Goal: Answer question/provide support

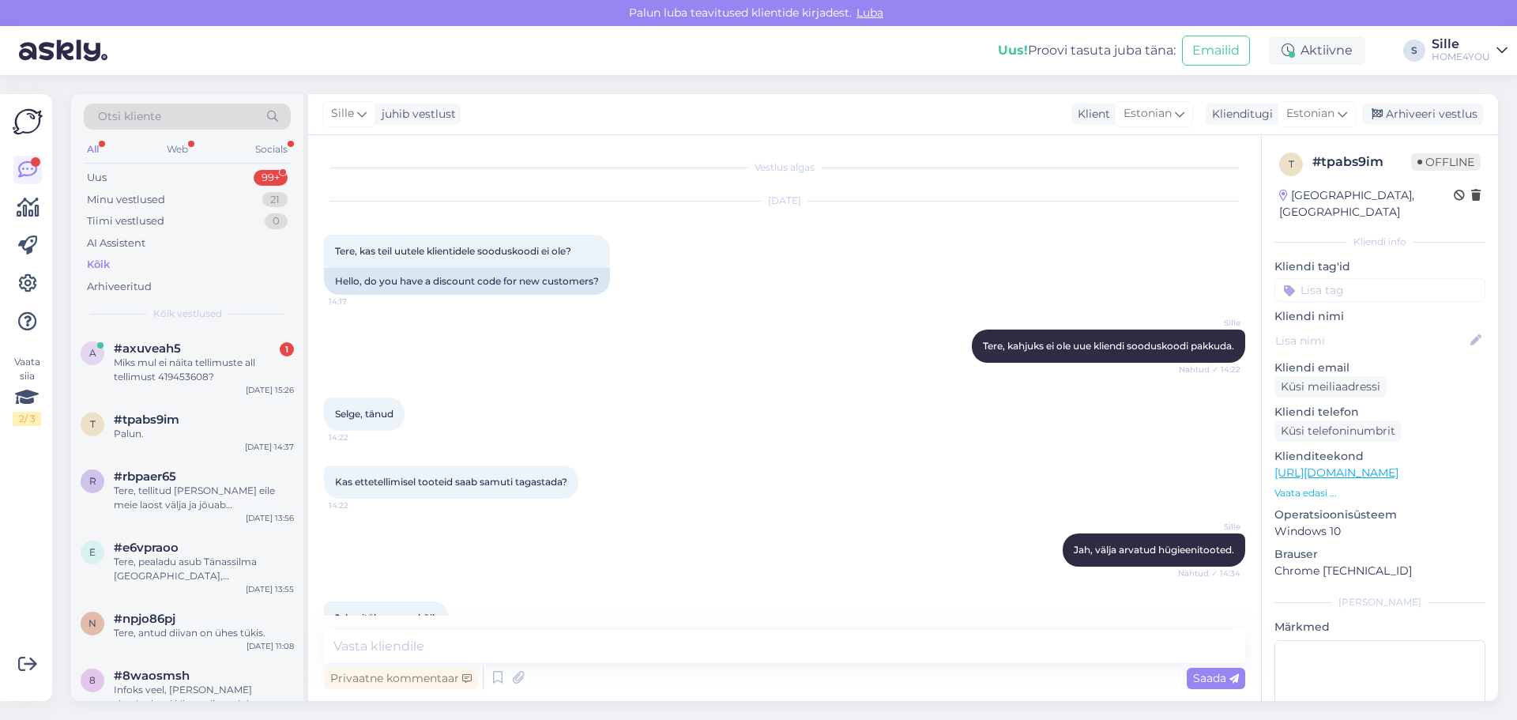
scroll to position [104, 0]
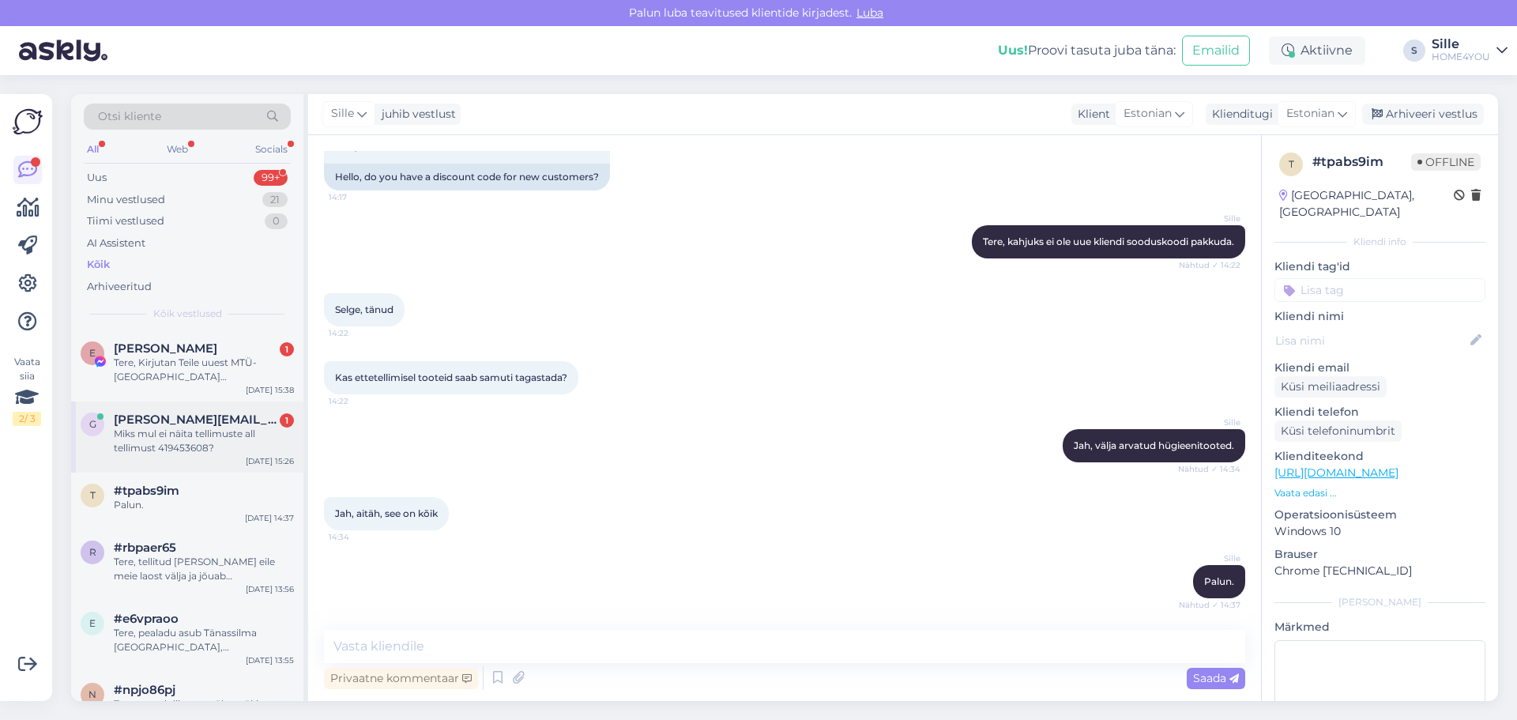
click at [222, 435] on div "Miks mul ei näita tellimuste all tellimust 419453608?" at bounding box center [204, 441] width 180 height 28
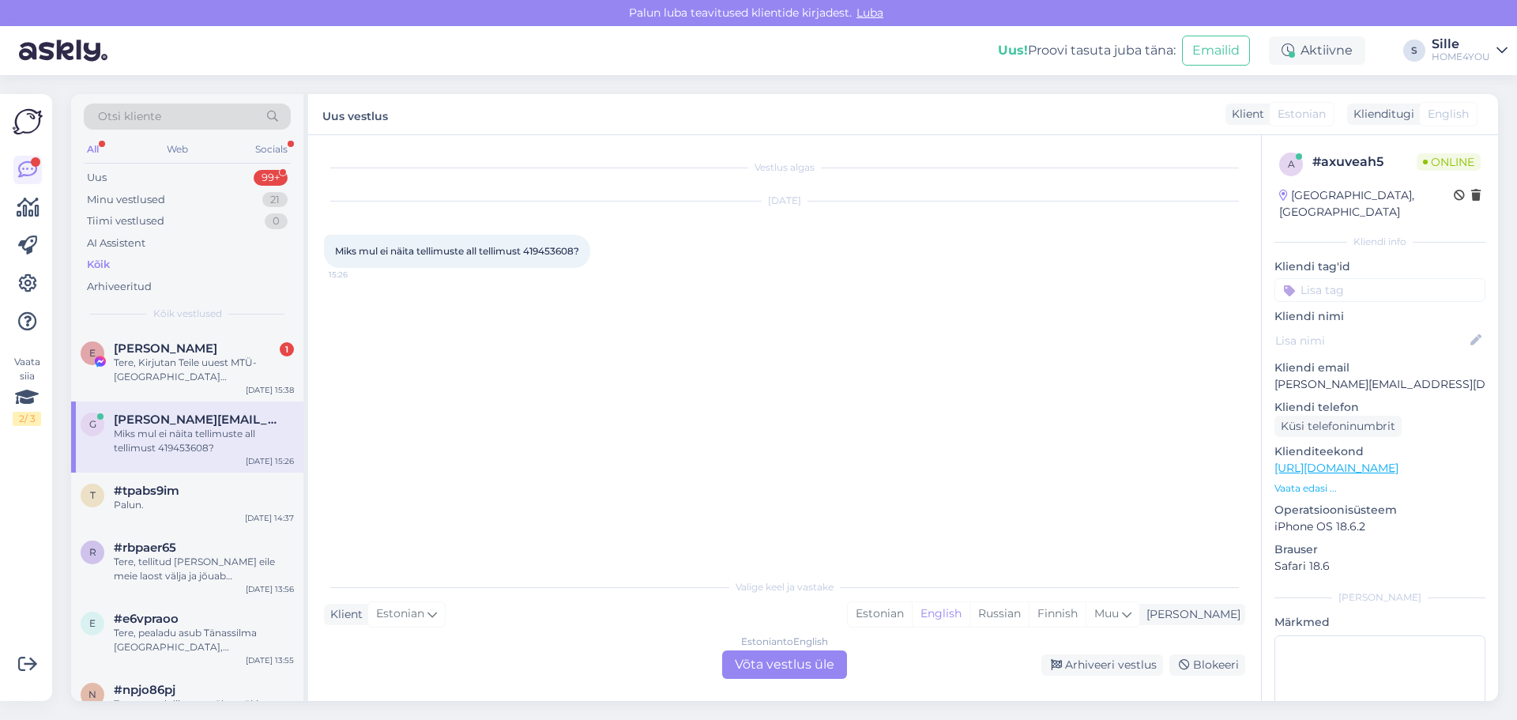
scroll to position [0, 0]
click at [564, 251] on span "Miks mul ei näita tellimuste all tellimust 419453608?" at bounding box center [457, 251] width 244 height 12
copy span "419453608"
click at [804, 663] on div "Estonian to English Võta vestlus üle" at bounding box center [784, 664] width 125 height 28
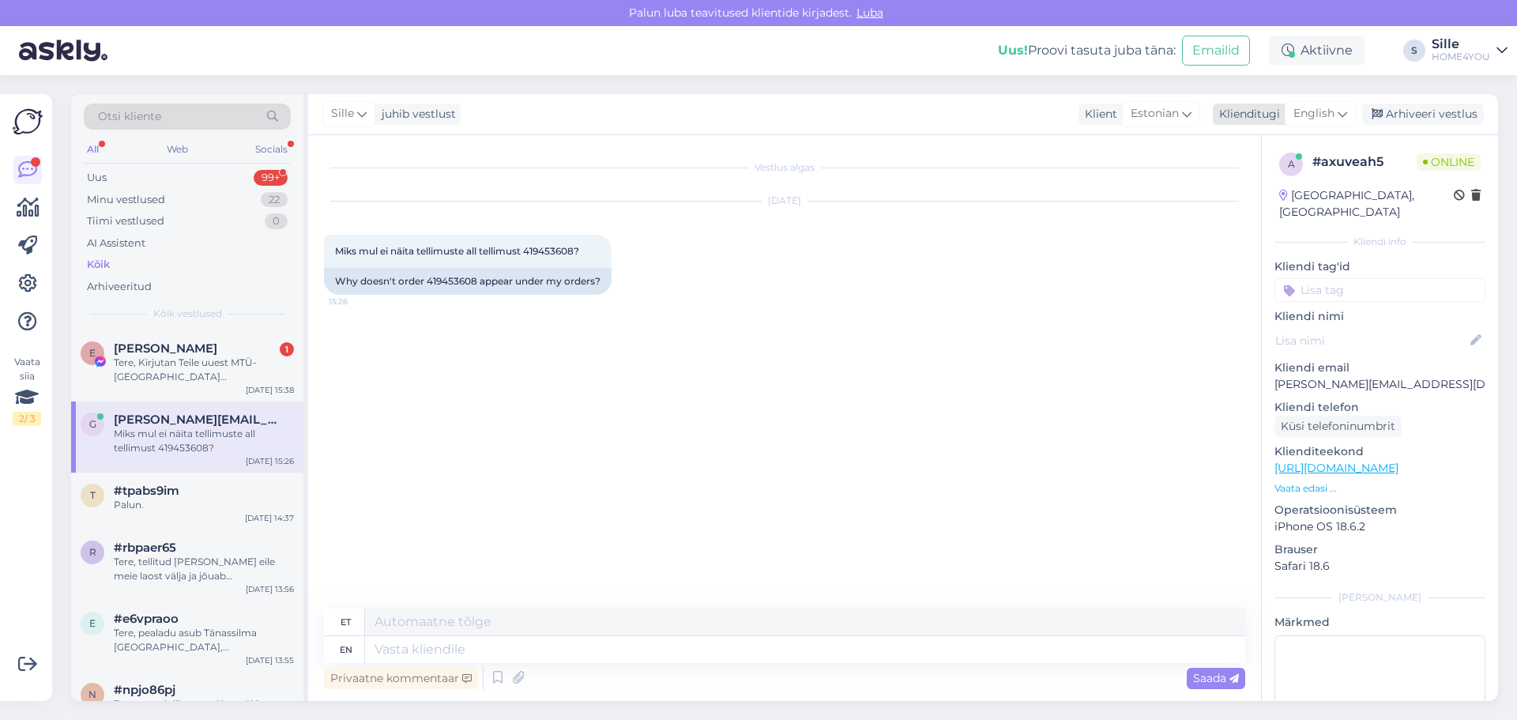
click at [1345, 114] on icon at bounding box center [1341, 113] width 9 height 17
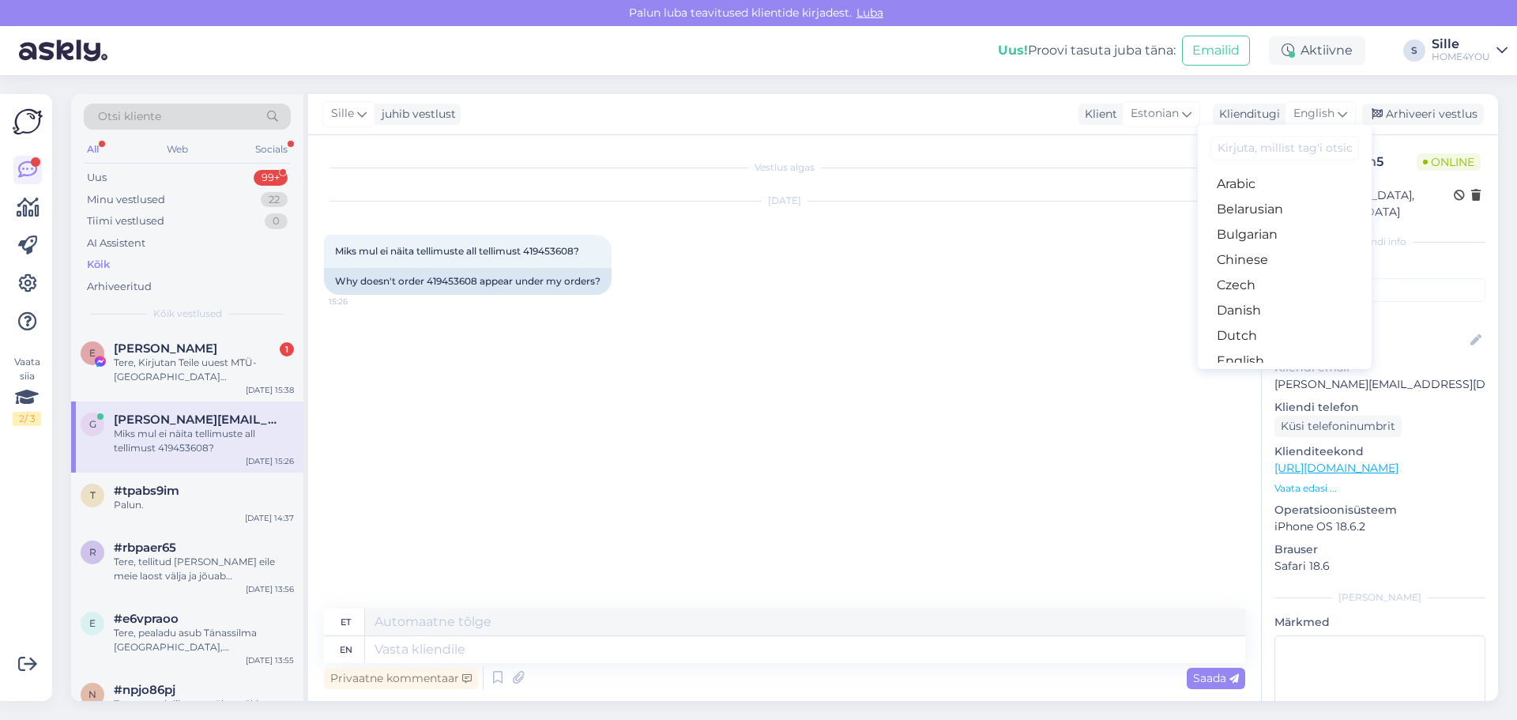
click at [1251, 374] on link "Estonian" at bounding box center [1285, 386] width 174 height 25
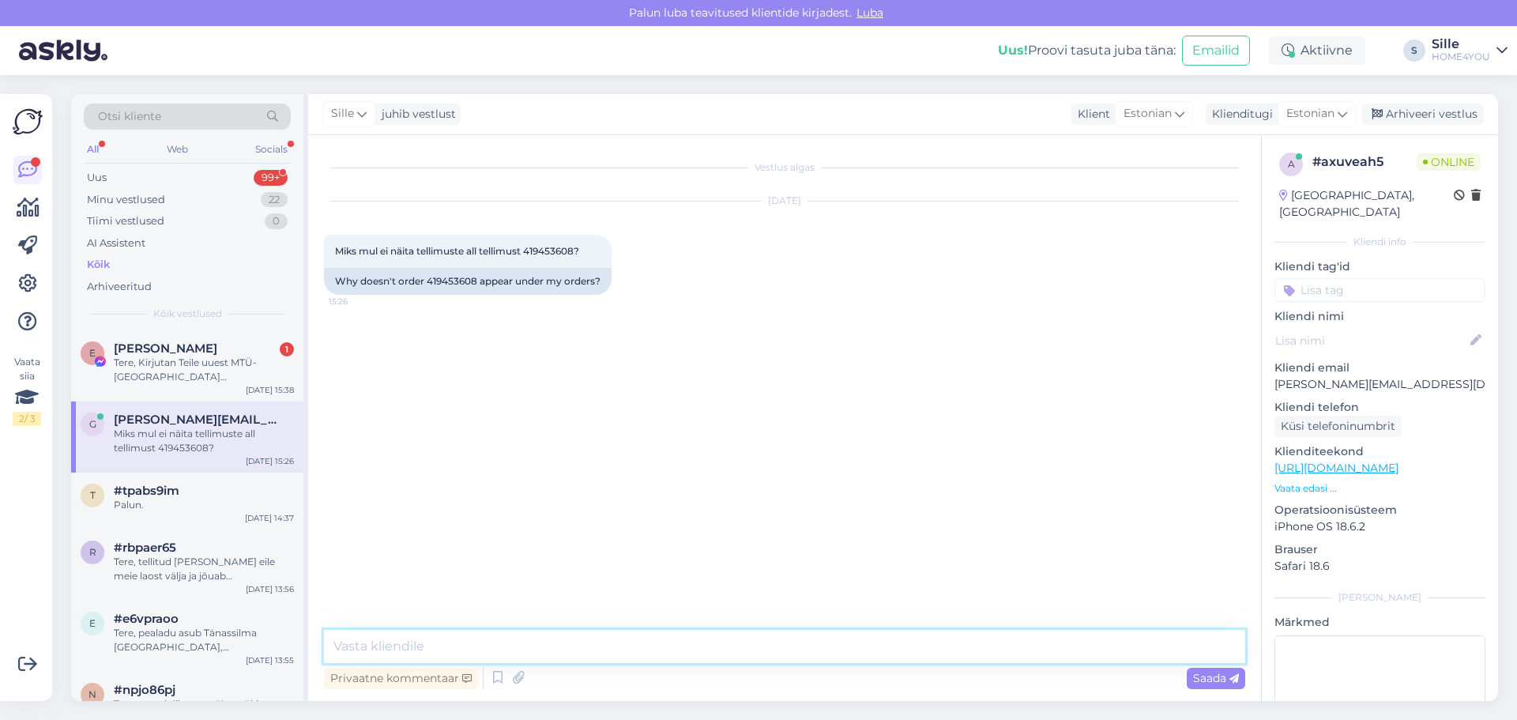
click at [627, 646] on textarea at bounding box center [784, 646] width 921 height 33
type textarea "Tere, tellitud [PERSON_NAME] on eil emeie loast välja läinud, Teieni jõuab [PER…"
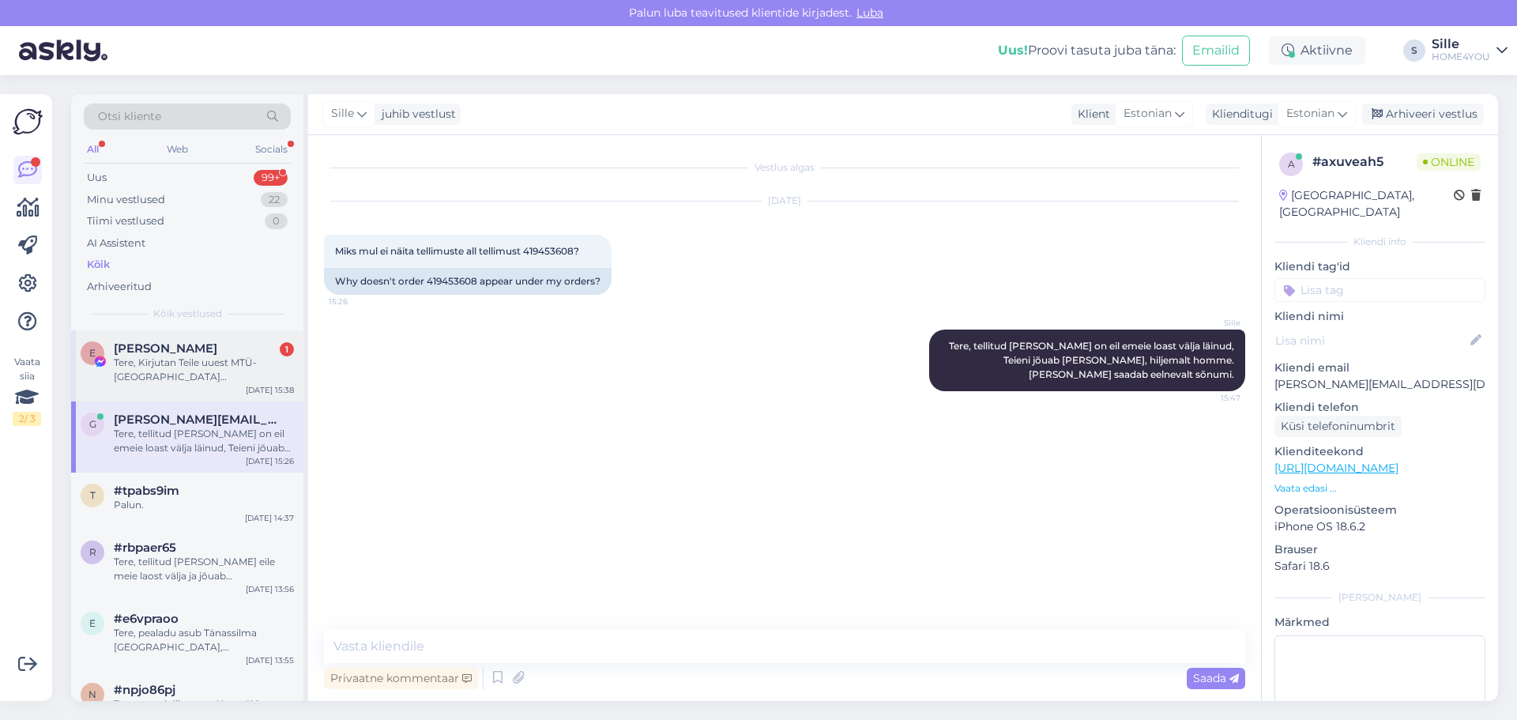
click at [215, 364] on div "Tere, Kirjutan Teile uuest MTÜ-[GEOGRAPHIC_DATA][PERSON_NAME]. Nimelt korraldam…" at bounding box center [204, 369] width 180 height 28
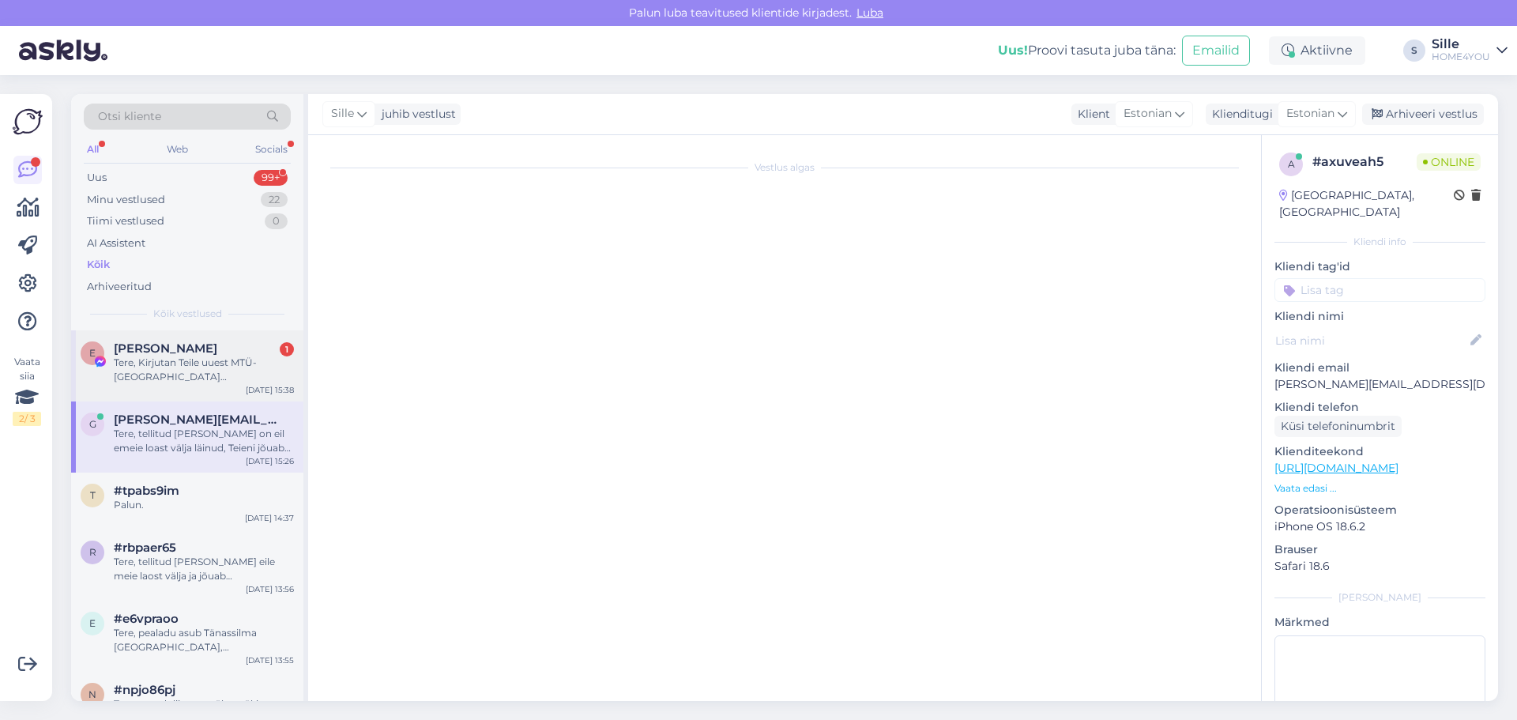
scroll to position [33, 0]
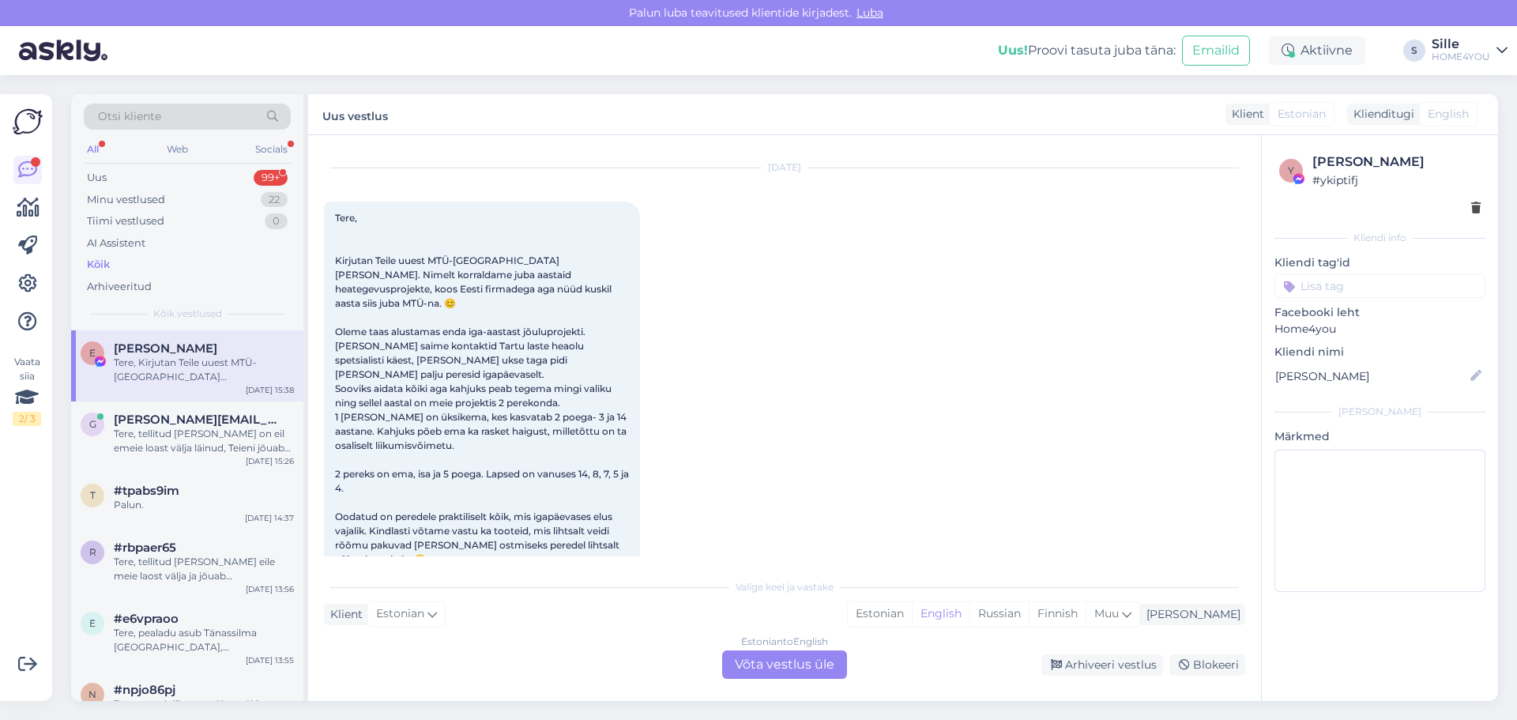
click at [186, 269] on div "Kõik" at bounding box center [187, 265] width 207 height 22
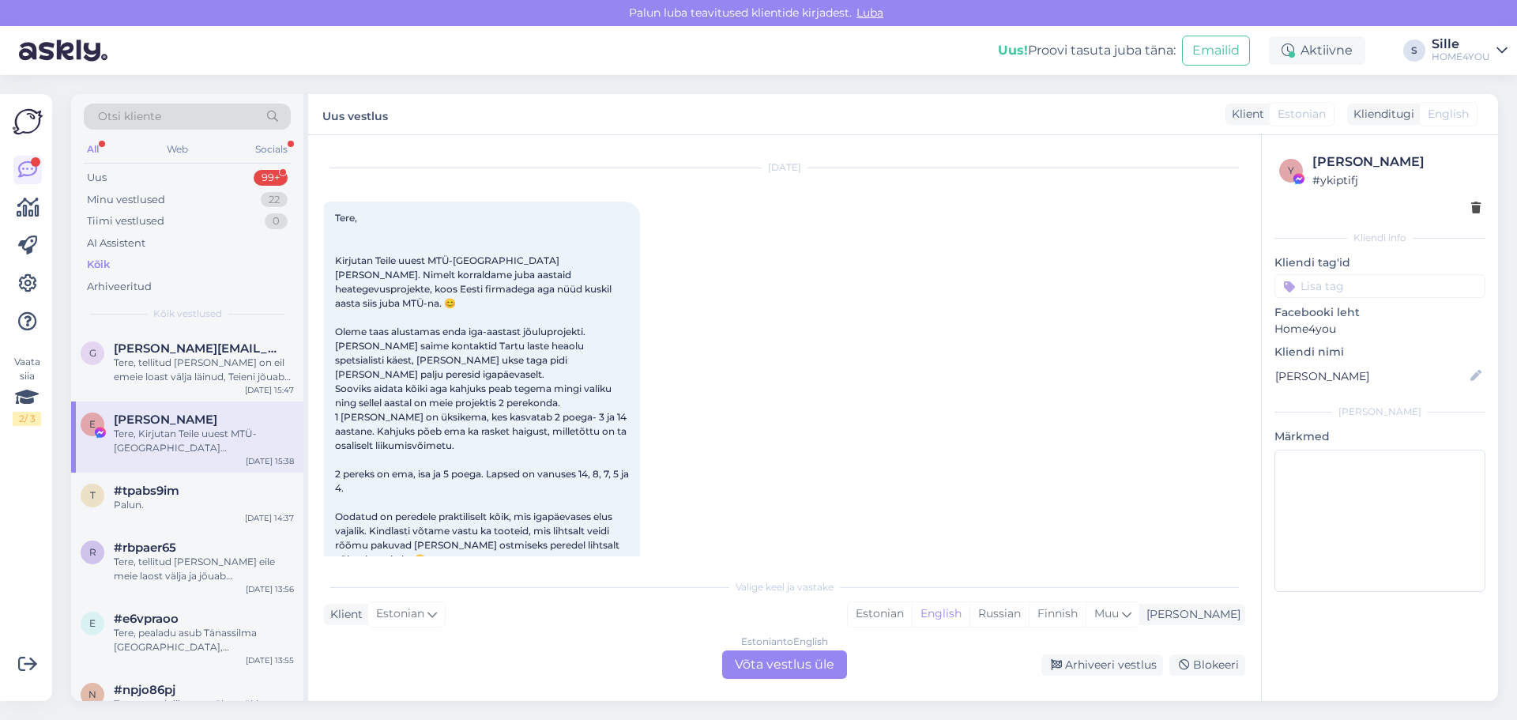
click at [107, 261] on div "Kõik" at bounding box center [98, 265] width 23 height 16
click at [107, 262] on div "Kõik" at bounding box center [98, 265] width 23 height 16
click at [194, 359] on div "Tere, tellitud [PERSON_NAME] on eil emeie loast välja läinud, Teieni jõuab [PER…" at bounding box center [204, 369] width 180 height 28
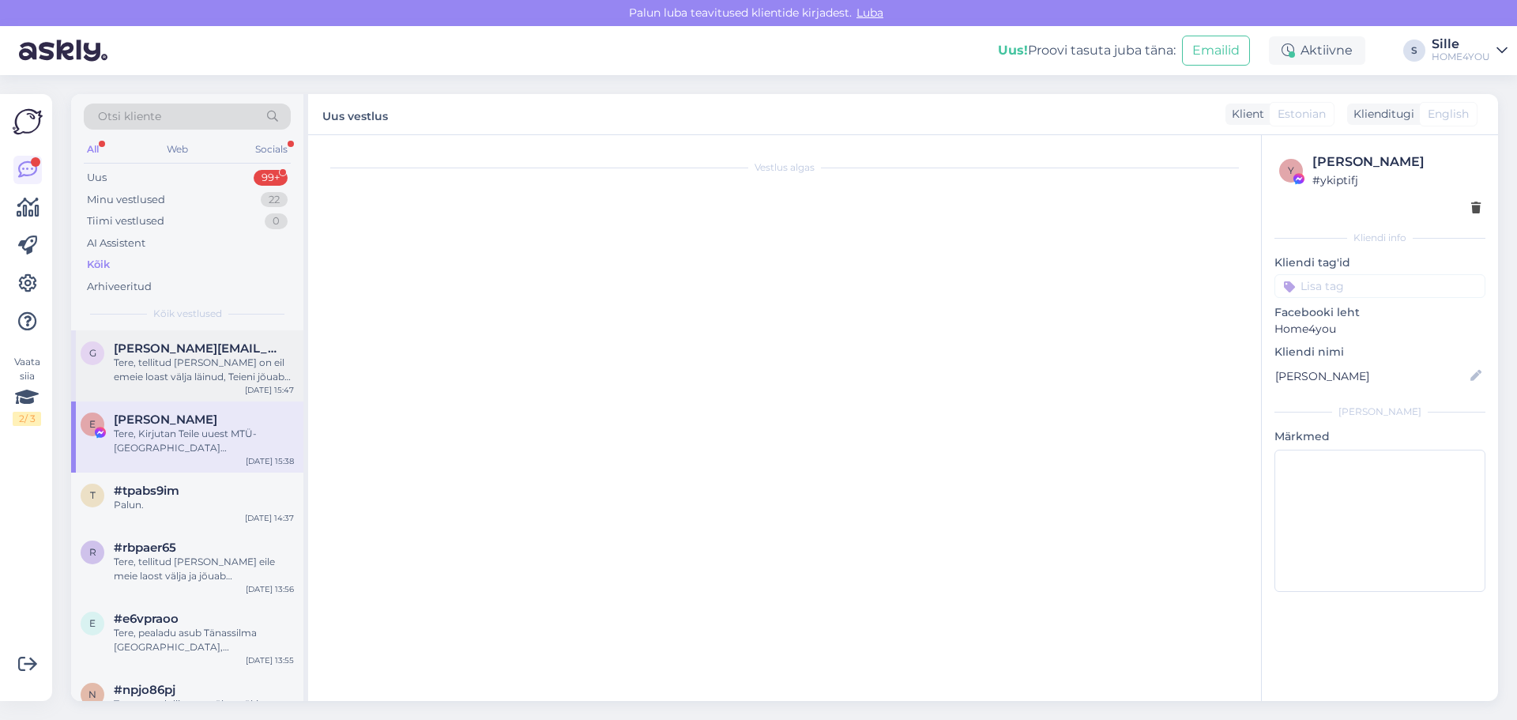
scroll to position [0, 0]
